Goal: Task Accomplishment & Management: Manage account settings

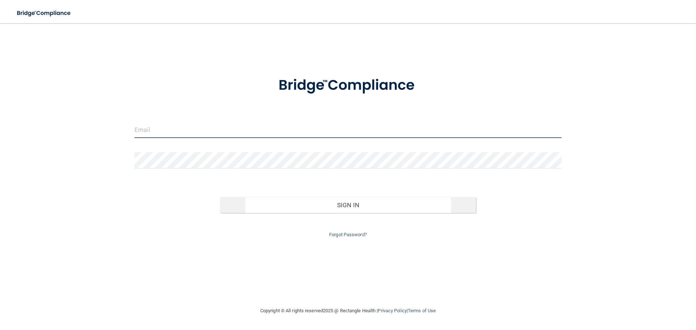
type input "[EMAIL_ADDRESS][DOMAIN_NAME]"
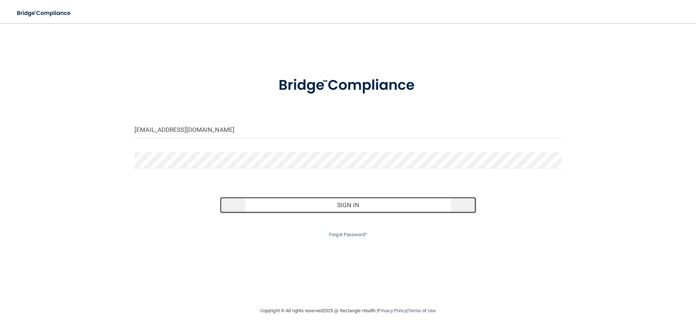
click at [370, 205] on button "Sign In" at bounding box center [348, 205] width 256 height 16
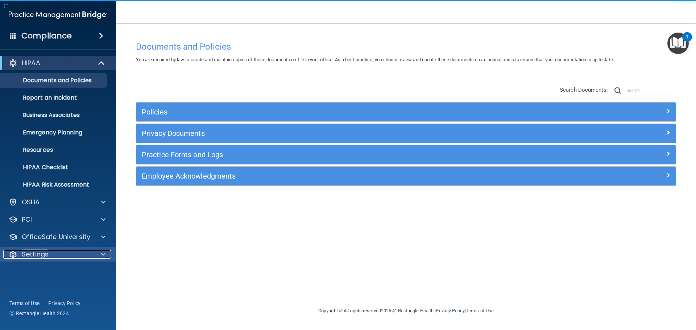
click at [52, 254] on div "Settings" at bounding box center [48, 254] width 90 height 9
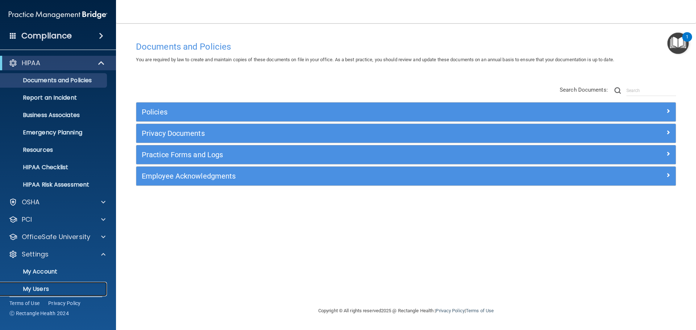
click at [46, 286] on p "My Users" at bounding box center [54, 289] width 99 height 7
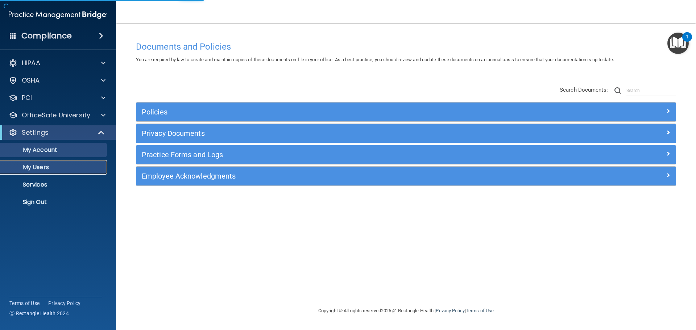
select select "20"
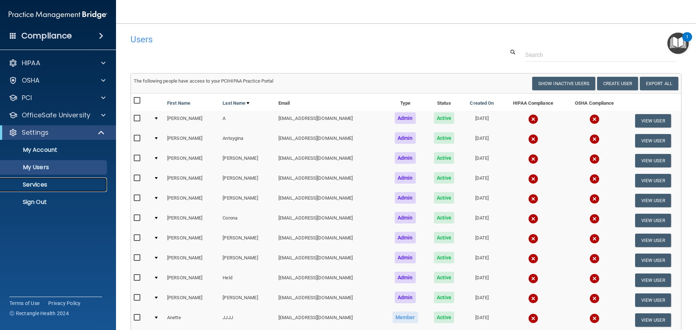
click at [37, 182] on p "Services" at bounding box center [54, 184] width 99 height 7
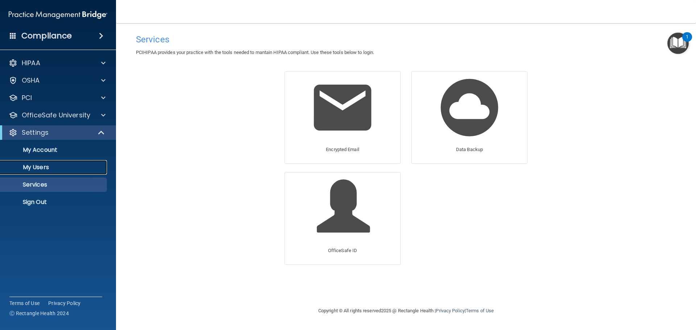
drag, startPoint x: 30, startPoint y: 166, endPoint x: 131, endPoint y: 171, distance: 100.9
click at [30, 166] on p "My Users" at bounding box center [54, 167] width 99 height 7
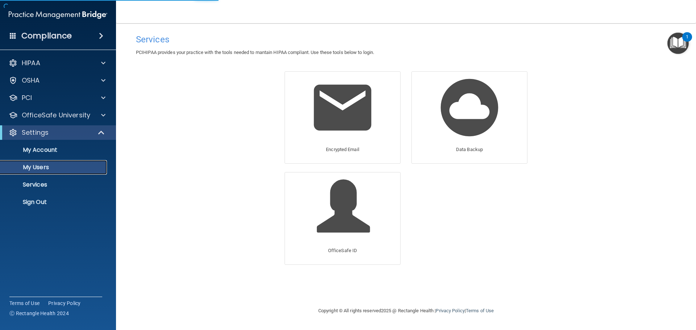
select select "20"
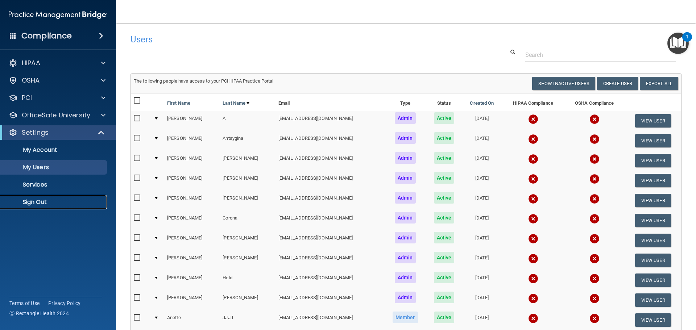
click at [25, 204] on p "Sign Out" at bounding box center [54, 202] width 99 height 7
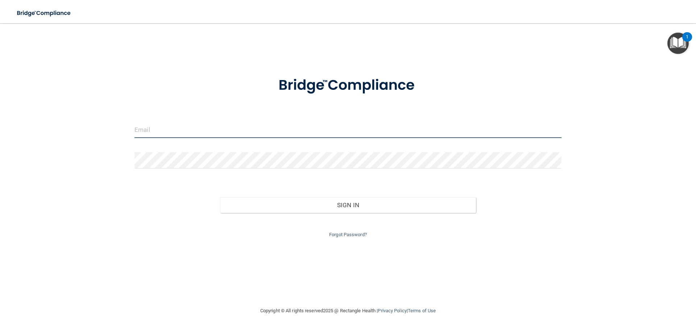
type input "[EMAIL_ADDRESS][DOMAIN_NAME]"
click at [258, 128] on input "[EMAIL_ADDRESS][DOMAIN_NAME]" at bounding box center [347, 130] width 427 height 16
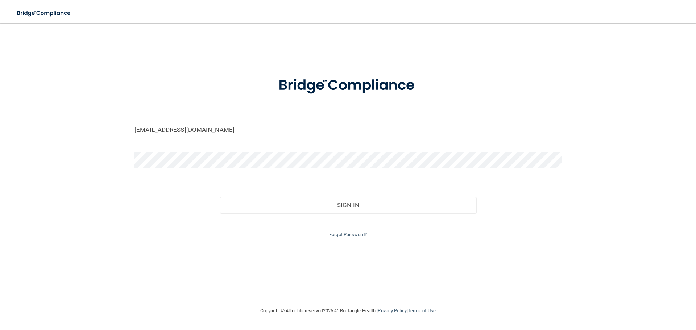
click at [172, 44] on div "[EMAIL_ADDRESS][DOMAIN_NAME] Invalid email/password. You don't have permission …" at bounding box center [347, 164] width 667 height 269
